Goal: Task Accomplishment & Management: Use online tool/utility

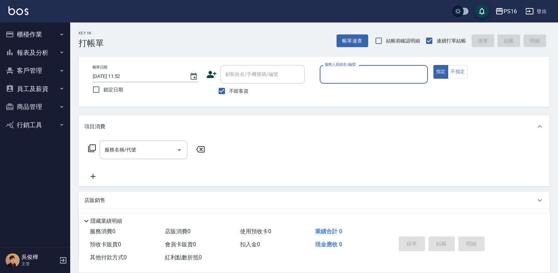
click at [41, 36] on button "櫃檯作業" at bounding box center [35, 34] width 65 height 18
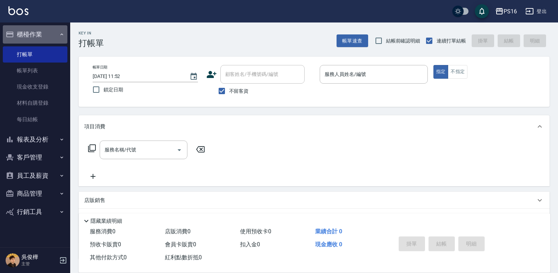
click at [42, 38] on button "櫃檯作業" at bounding box center [35, 34] width 65 height 18
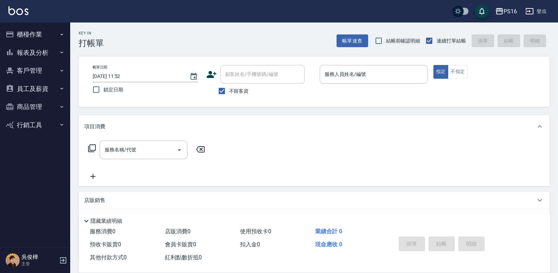
drag, startPoint x: 45, startPoint y: 51, endPoint x: 46, endPoint y: 54, distance: 3.6
click at [46, 51] on button "報表及分析" at bounding box center [35, 52] width 65 height 18
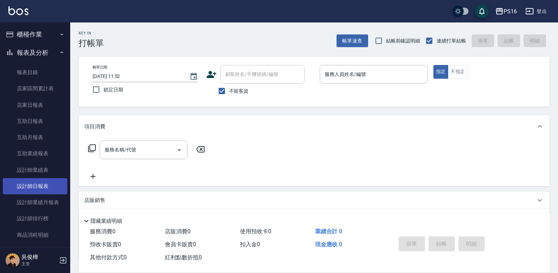
drag, startPoint x: 47, startPoint y: 189, endPoint x: 51, endPoint y: 188, distance: 3.9
click at [47, 189] on link "設計師日報表" at bounding box center [35, 186] width 65 height 16
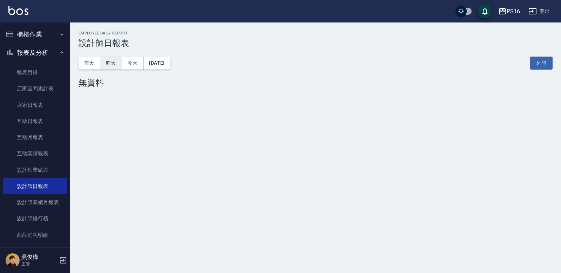
click at [111, 66] on button "昨天" at bounding box center [111, 62] width 22 height 13
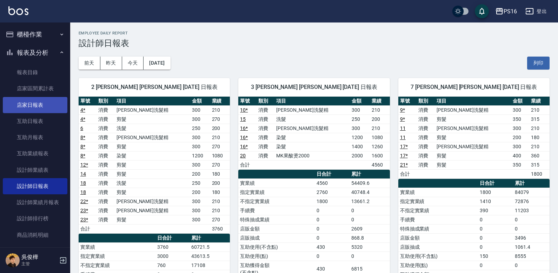
click at [32, 112] on link "店家日報表" at bounding box center [35, 105] width 65 height 16
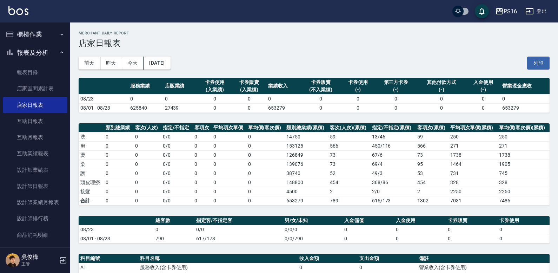
click at [51, 50] on button "報表及分析" at bounding box center [35, 52] width 65 height 18
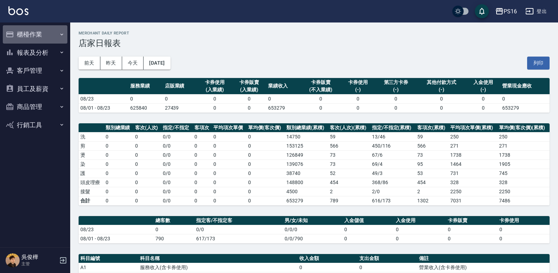
click at [53, 32] on button "櫃檯作業" at bounding box center [35, 34] width 65 height 18
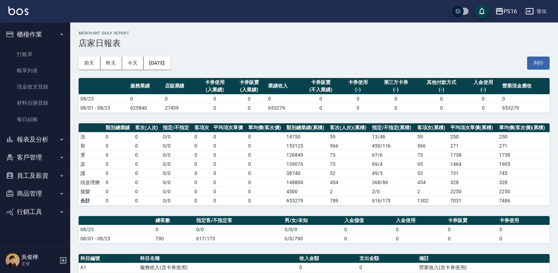
click at [55, 33] on button "櫃檯作業" at bounding box center [35, 34] width 65 height 18
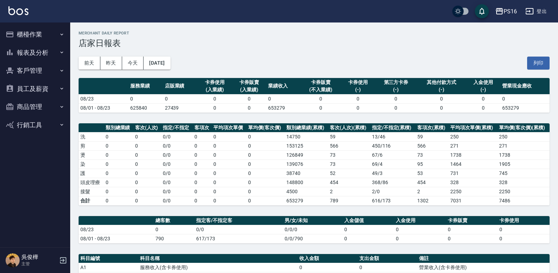
click at [51, 54] on button "報表及分析" at bounding box center [35, 52] width 65 height 18
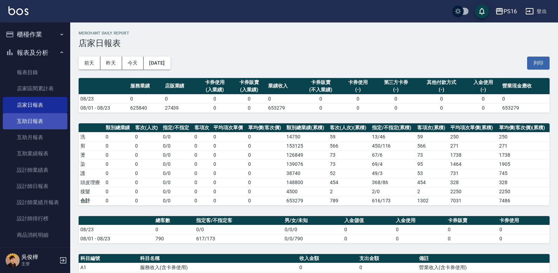
click at [52, 125] on link "互助日報表" at bounding box center [35, 121] width 65 height 16
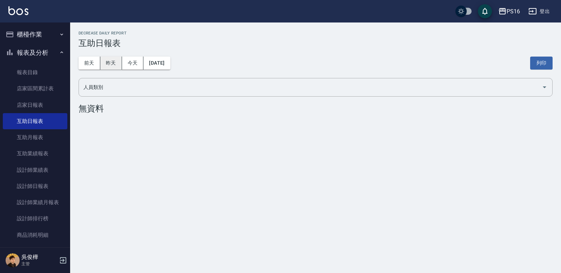
click at [110, 67] on button "昨天" at bounding box center [111, 62] width 22 height 13
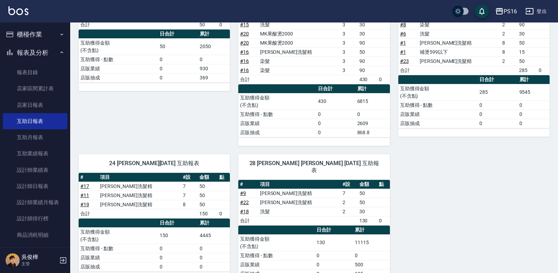
scroll to position [135, 0]
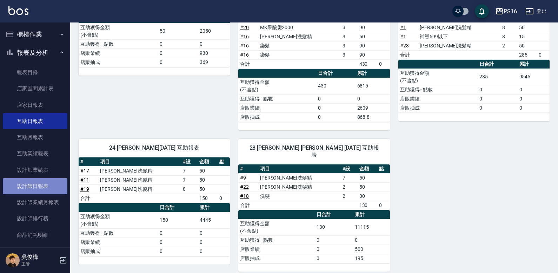
click at [49, 188] on link "設計師日報表" at bounding box center [35, 186] width 65 height 16
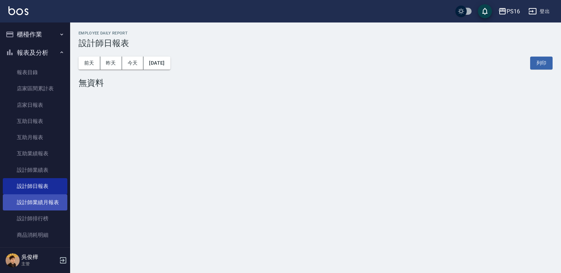
click at [34, 196] on link "設計師業績月報表" at bounding box center [35, 202] width 65 height 16
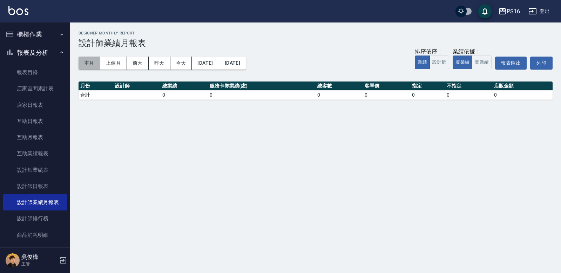
click at [92, 63] on button "本月" at bounding box center [90, 62] width 22 height 13
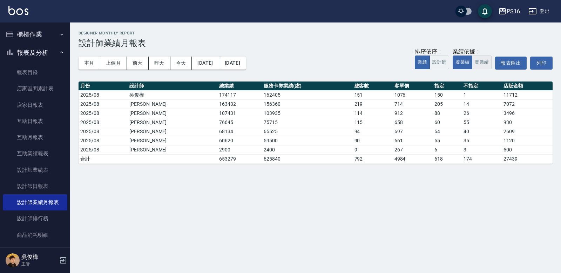
click at [347, 62] on button "實業績" at bounding box center [482, 62] width 20 height 14
click at [347, 66] on button "設計師" at bounding box center [440, 62] width 20 height 14
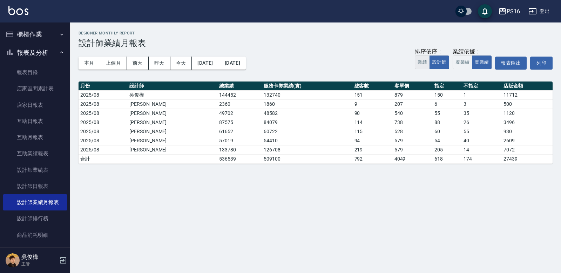
click at [347, 60] on button "業績" at bounding box center [422, 62] width 15 height 14
click at [347, 62] on button "設計師" at bounding box center [440, 62] width 20 height 14
click at [347, 62] on button "業績" at bounding box center [422, 62] width 15 height 14
click at [347, 62] on button "設計師" at bounding box center [440, 62] width 20 height 14
click at [347, 63] on button "業績" at bounding box center [422, 62] width 15 height 14
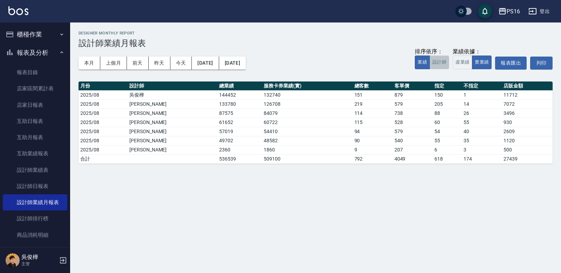
click at [347, 65] on button "設計師" at bounding box center [440, 62] width 20 height 14
click at [59, 51] on icon "button" at bounding box center [62, 52] width 6 height 6
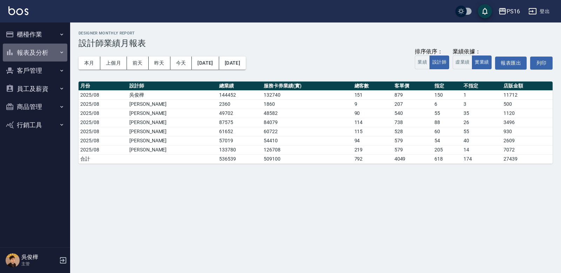
click at [53, 53] on button "報表及分析" at bounding box center [35, 52] width 65 height 18
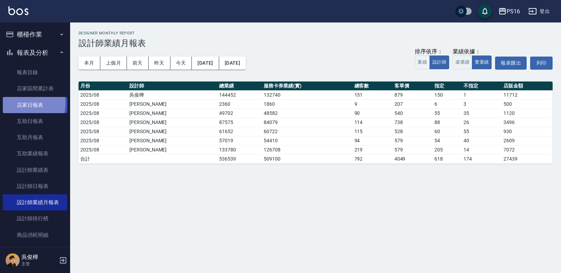
click at [23, 103] on link "店家日報表" at bounding box center [35, 105] width 65 height 16
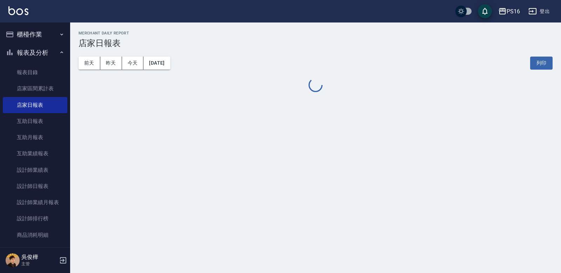
click at [54, 41] on button "櫃檯作業" at bounding box center [35, 34] width 65 height 18
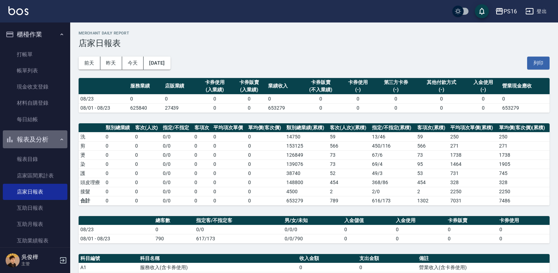
click at [47, 139] on button "報表及分析" at bounding box center [35, 139] width 65 height 18
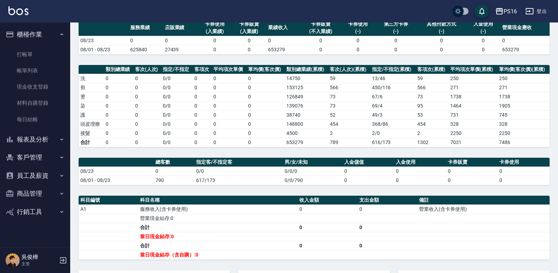
scroll to position [26, 0]
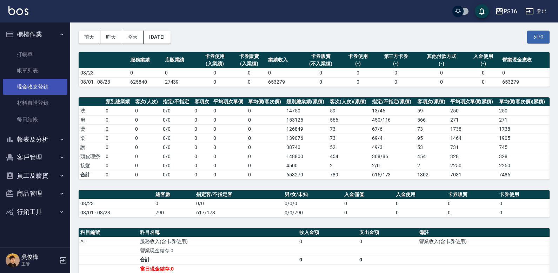
click at [48, 91] on link "現金收支登錄" at bounding box center [35, 87] width 65 height 16
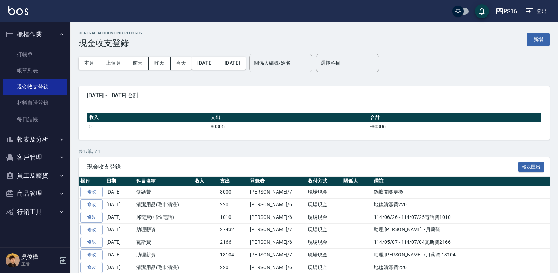
click at [54, 35] on button "櫃檯作業" at bounding box center [35, 34] width 65 height 18
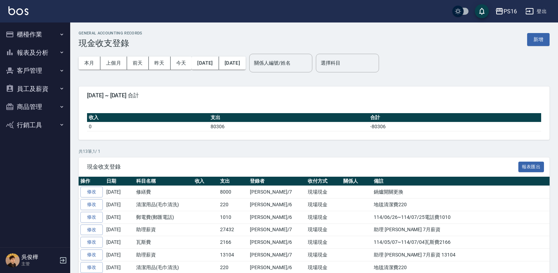
click at [56, 55] on button "報表及分析" at bounding box center [35, 52] width 65 height 18
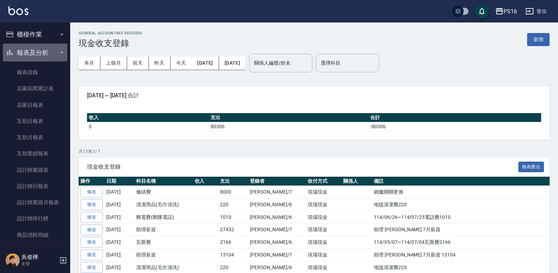
click at [60, 48] on button "報表及分析" at bounding box center [35, 52] width 65 height 18
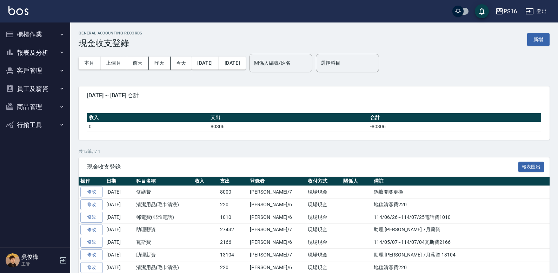
click at [48, 59] on button "報表及分析" at bounding box center [35, 52] width 65 height 18
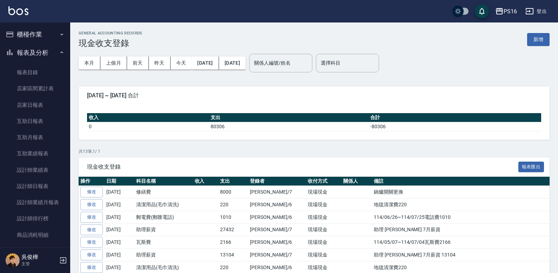
scroll to position [82, 0]
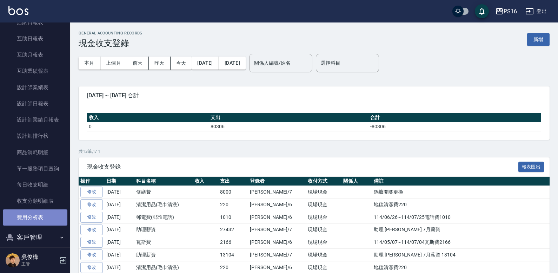
click at [44, 215] on link "費用分析表" at bounding box center [35, 217] width 65 height 16
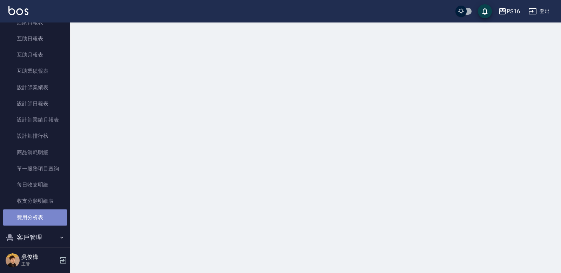
click at [43, 215] on link "費用分析表" at bounding box center [35, 217] width 65 height 16
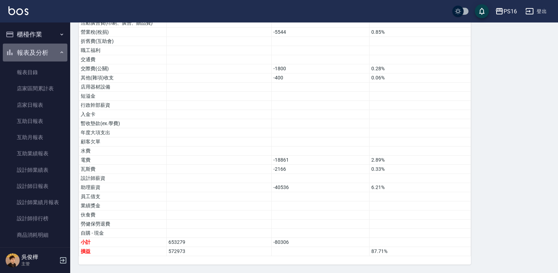
click at [43, 52] on button "報表及分析" at bounding box center [35, 52] width 65 height 18
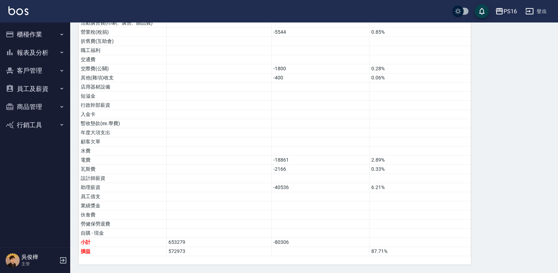
click at [31, 31] on button "櫃檯作業" at bounding box center [35, 34] width 65 height 18
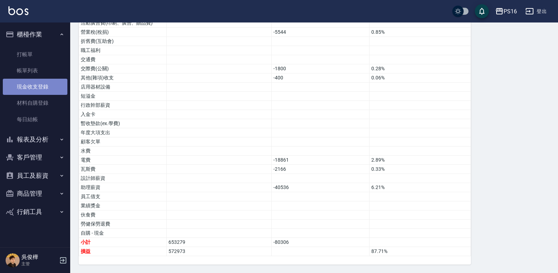
click at [29, 88] on link "現金收支登錄" at bounding box center [35, 87] width 65 height 16
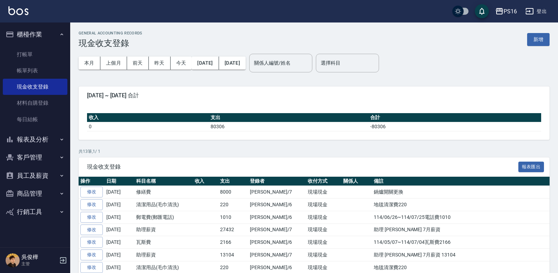
click at [347, 41] on button "新增" at bounding box center [538, 39] width 22 height 13
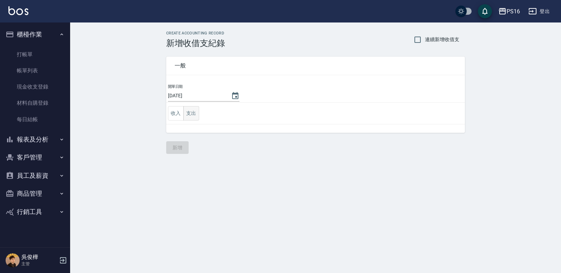
click at [194, 108] on button "支出" at bounding box center [191, 113] width 16 height 14
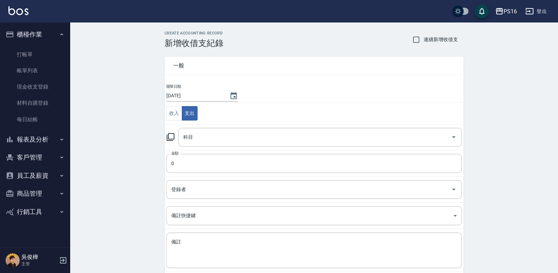
click at [171, 136] on icon at bounding box center [170, 137] width 8 height 8
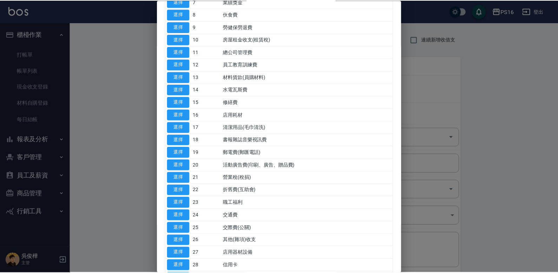
scroll to position [136, 0]
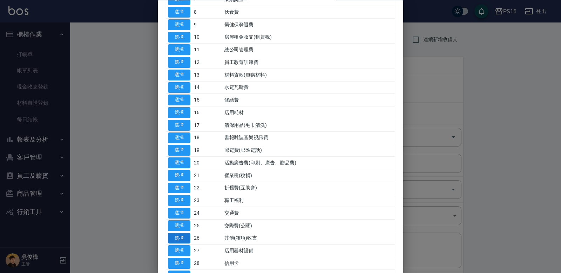
click at [184, 227] on button "選擇" at bounding box center [179, 238] width 22 height 11
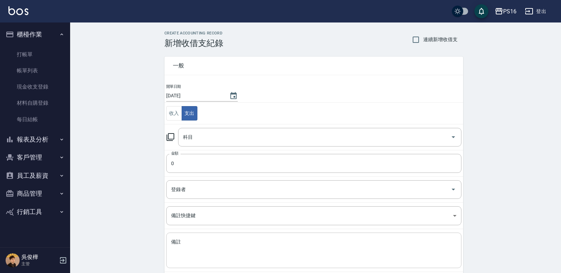
type input "26 其他(雜項)收支"
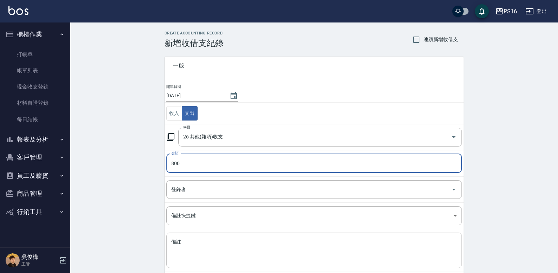
type input "800"
click at [209, 227] on textarea "備註" at bounding box center [314, 250] width 286 height 24
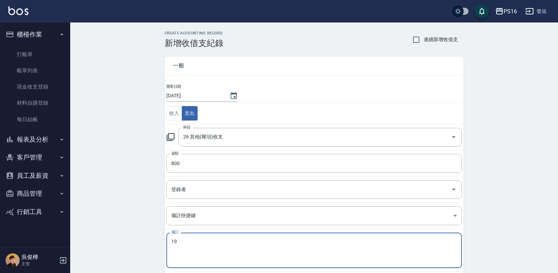
type textarea "1"
type textarea "拜"
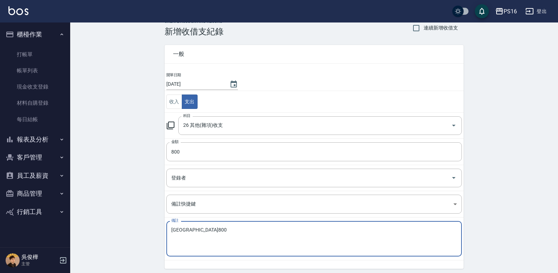
scroll to position [37, 0]
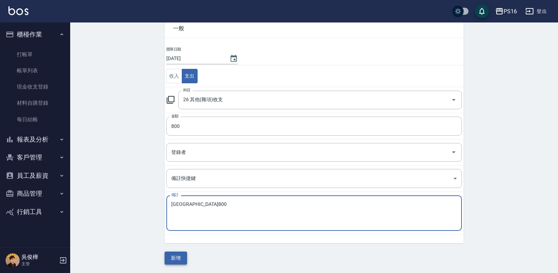
type textarea "[GEOGRAPHIC_DATA]800"
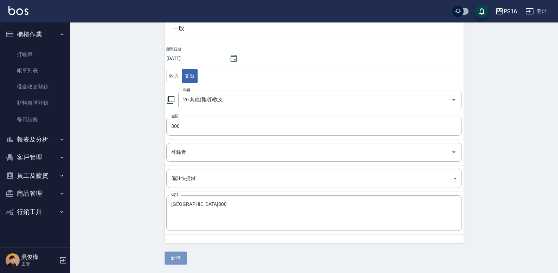
click at [181, 227] on button "新增" at bounding box center [176, 257] width 22 height 13
